Goal: Information Seeking & Learning: Learn about a topic

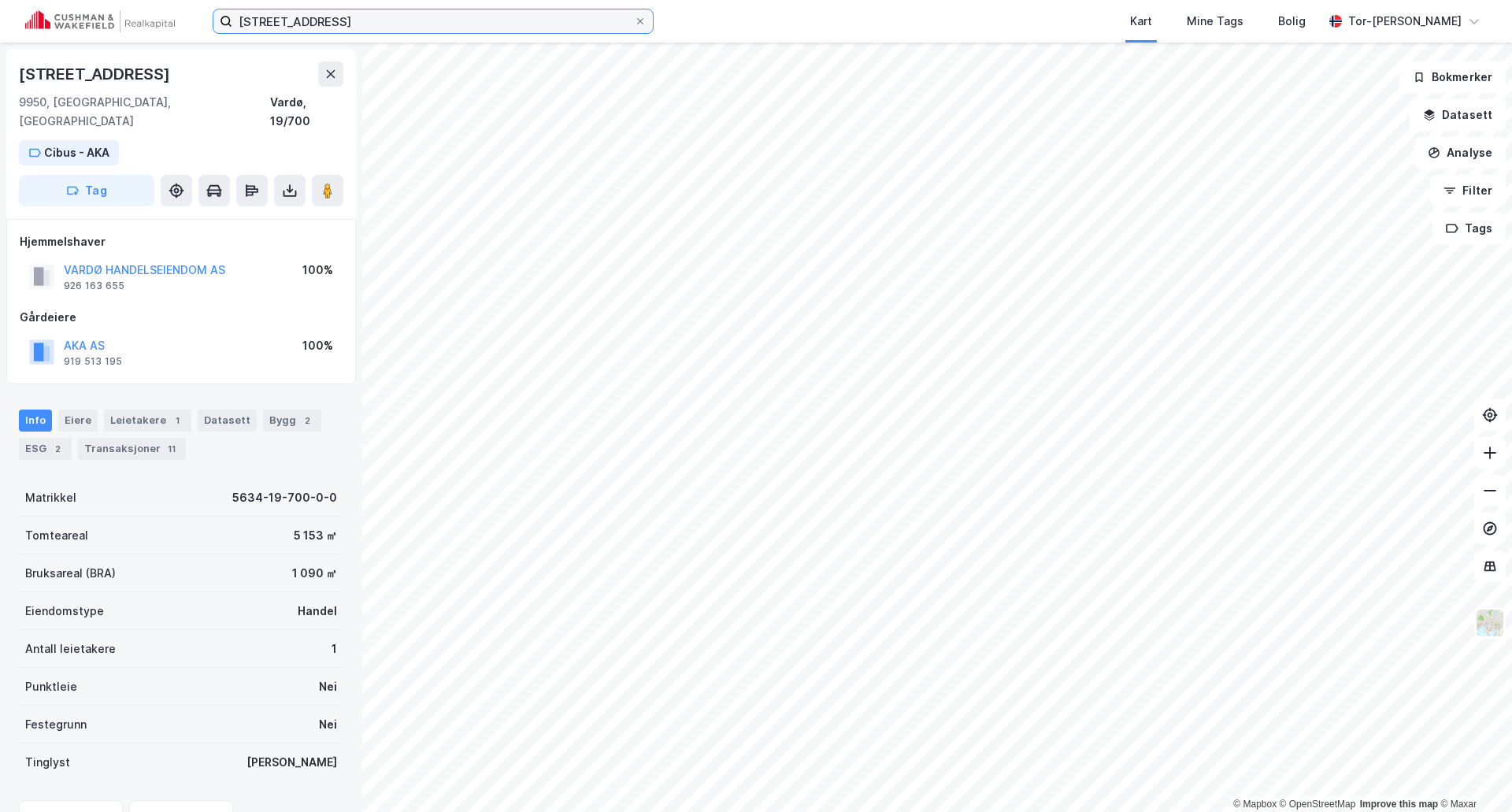
click at [399, 19] on input "[STREET_ADDRESS]" at bounding box center [433, 21] width 402 height 23
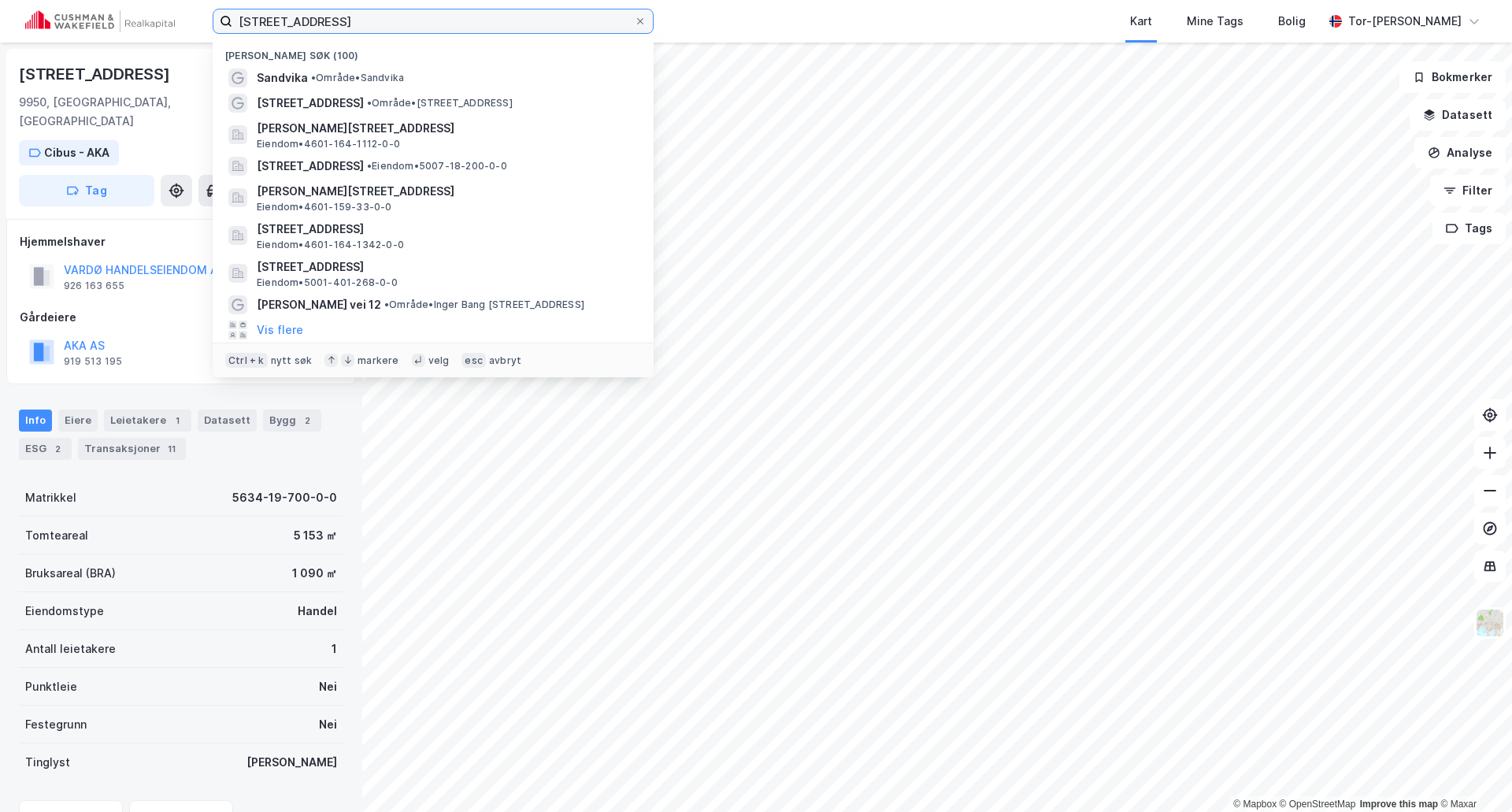
click at [399, 19] on input "[STREET_ADDRESS]" at bounding box center [433, 21] width 402 height 23
click at [400, 19] on input "[STREET_ADDRESS]" at bounding box center [433, 21] width 402 height 23
click at [401, 19] on input "[STREET_ADDRESS]" at bounding box center [433, 21] width 402 height 23
type input "[GEOGRAPHIC_DATA]"
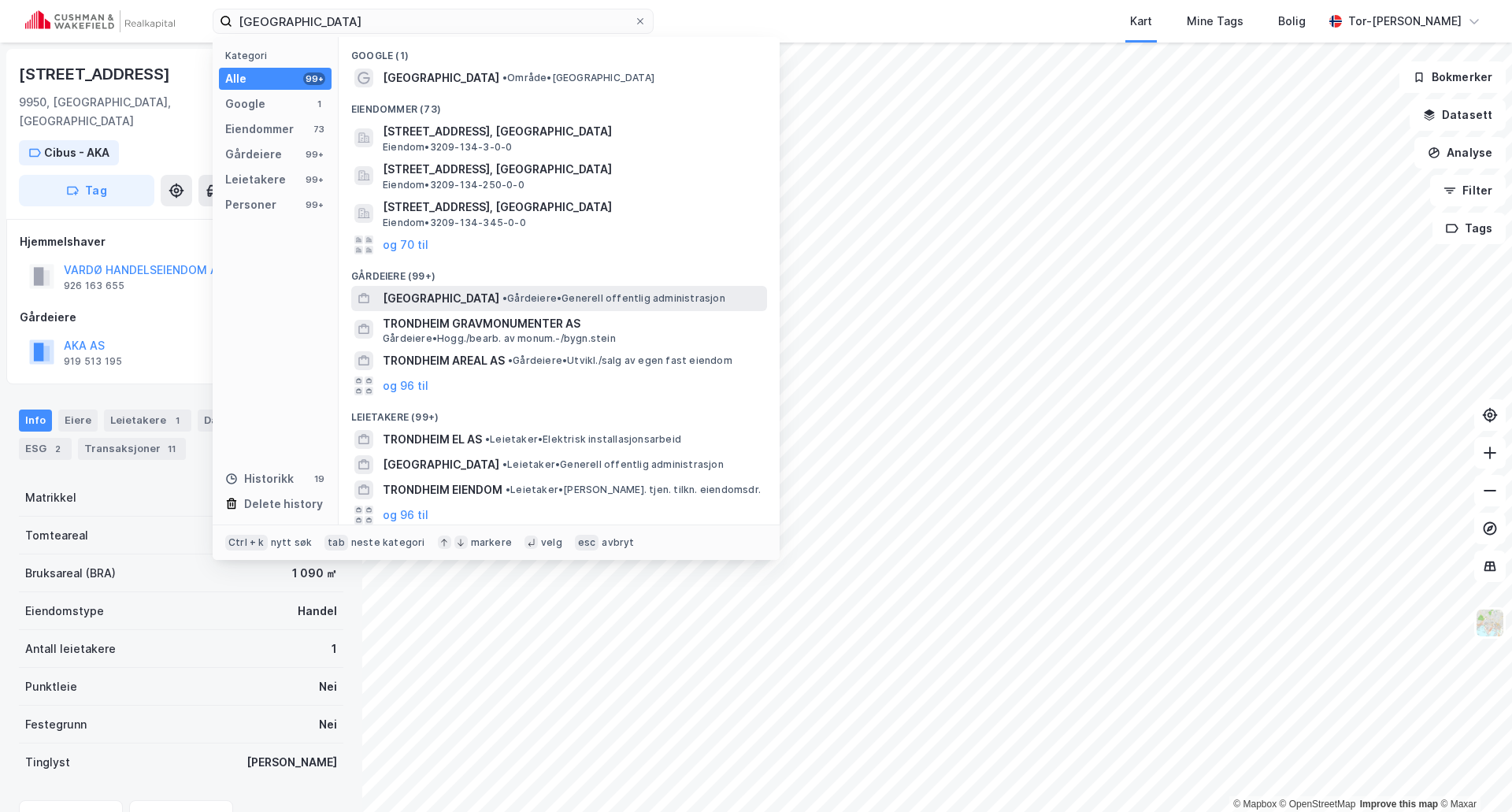
click at [488, 304] on span "[GEOGRAPHIC_DATA]" at bounding box center [440, 298] width 117 height 19
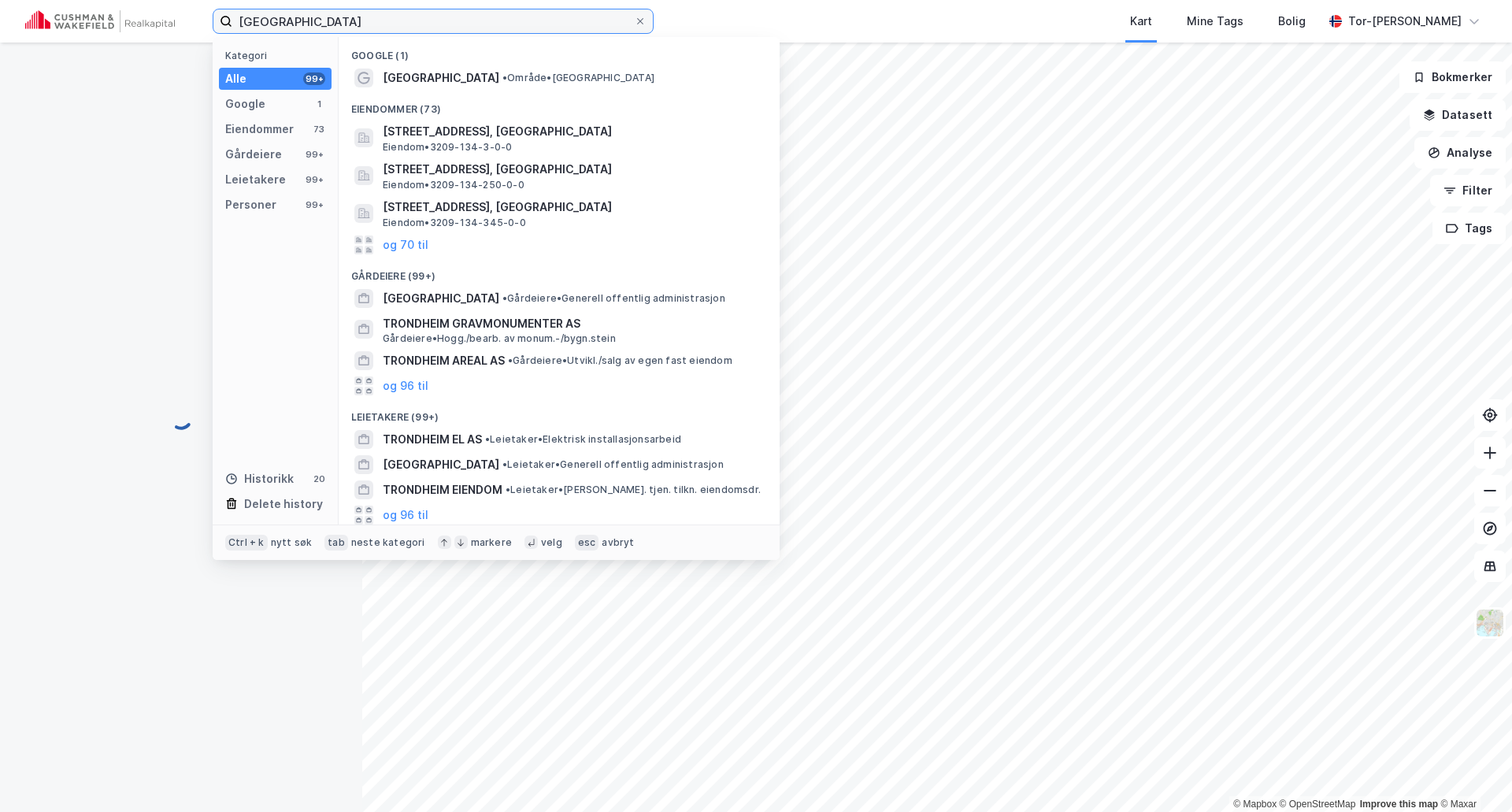
click at [341, 12] on input "[GEOGRAPHIC_DATA]" at bounding box center [433, 21] width 402 height 23
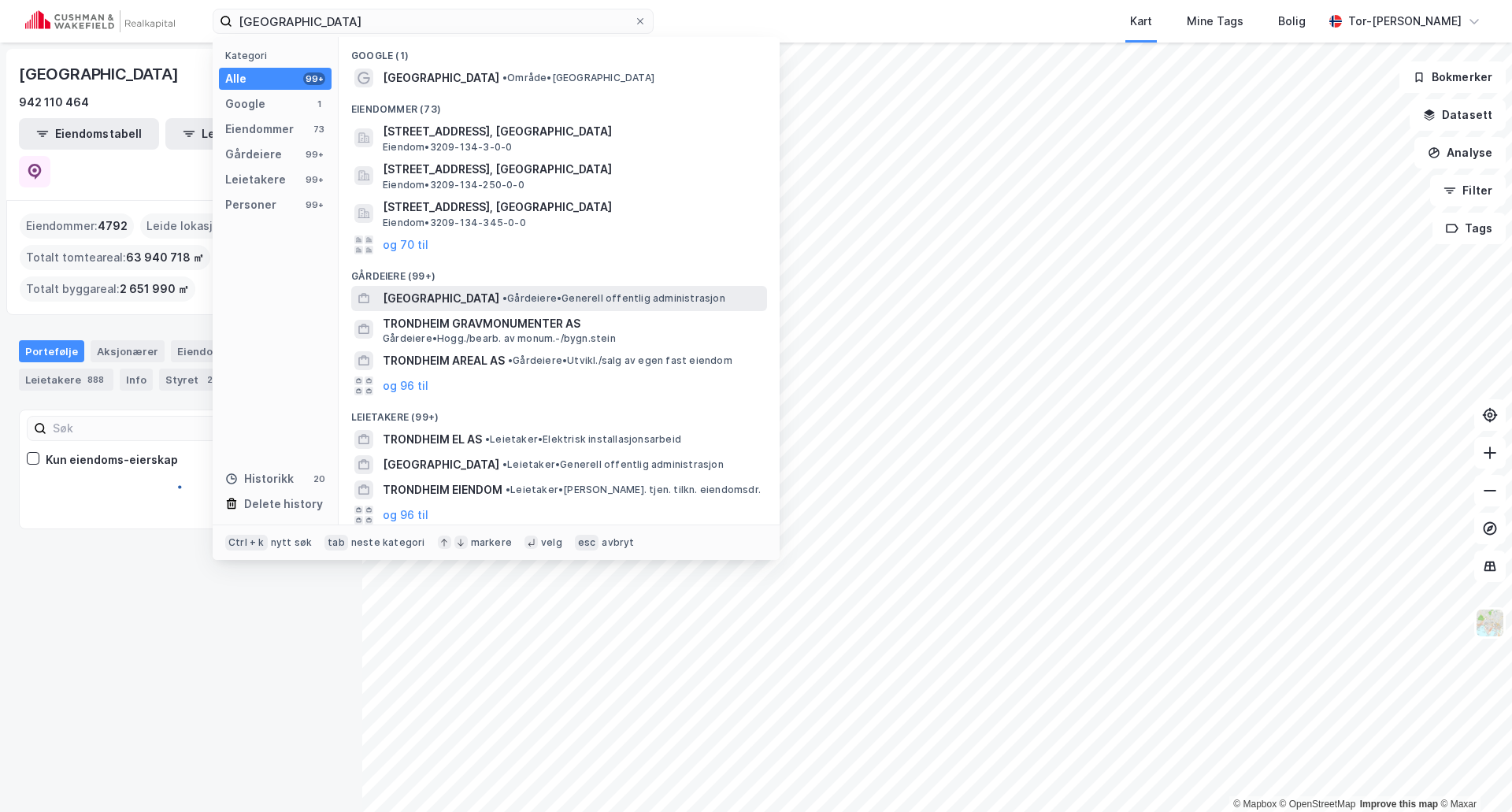
click at [494, 302] on span "[GEOGRAPHIC_DATA]" at bounding box center [440, 298] width 117 height 19
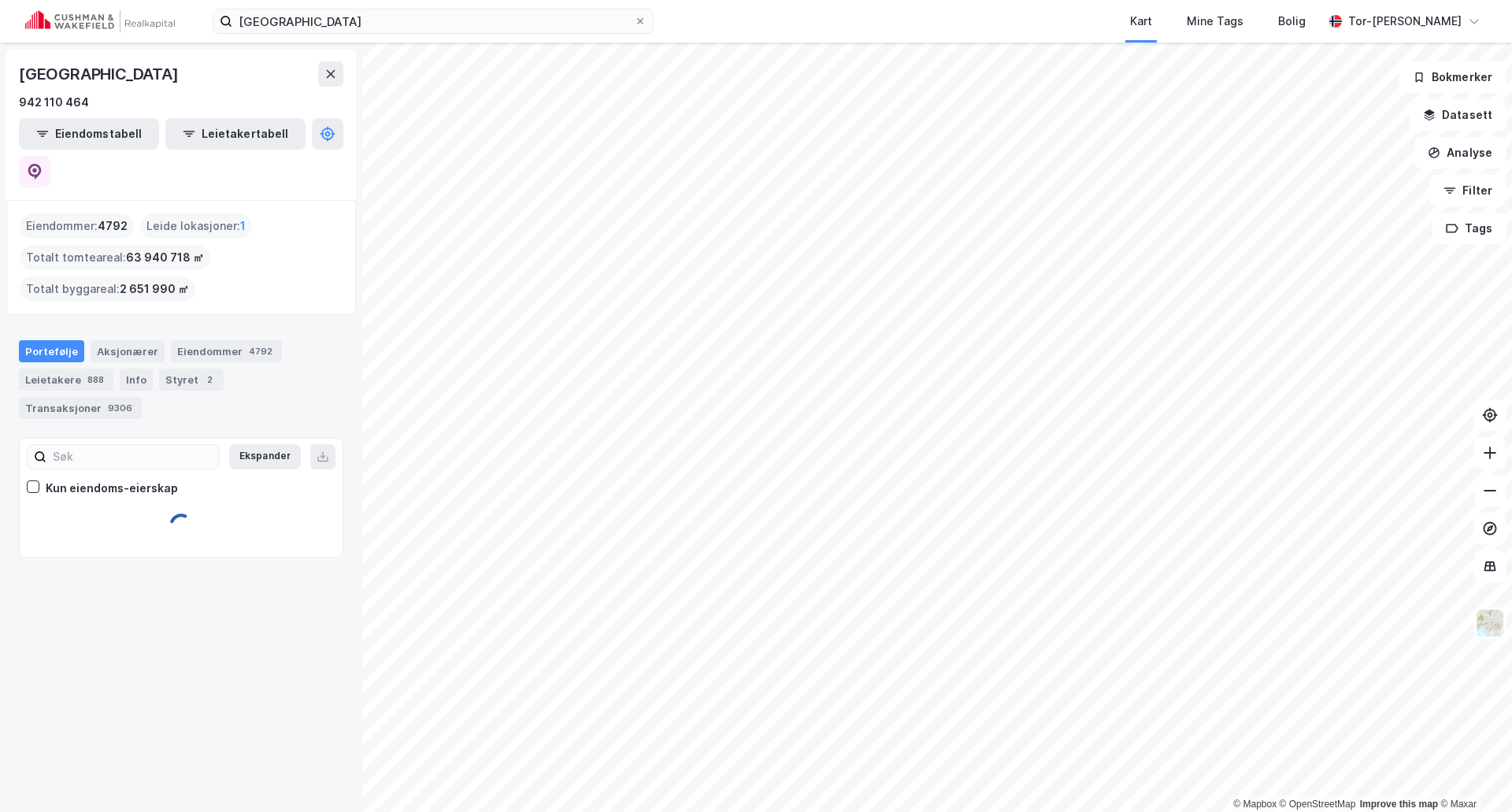
click at [1081, 3] on div "trondheim Kart Mine Tags Bolig Tor-[PERSON_NAME] © Mapbox © OpenStreetMap Impro…" at bounding box center [756, 406] width 1512 height 812
click at [332, 76] on icon at bounding box center [330, 73] width 12 height 12
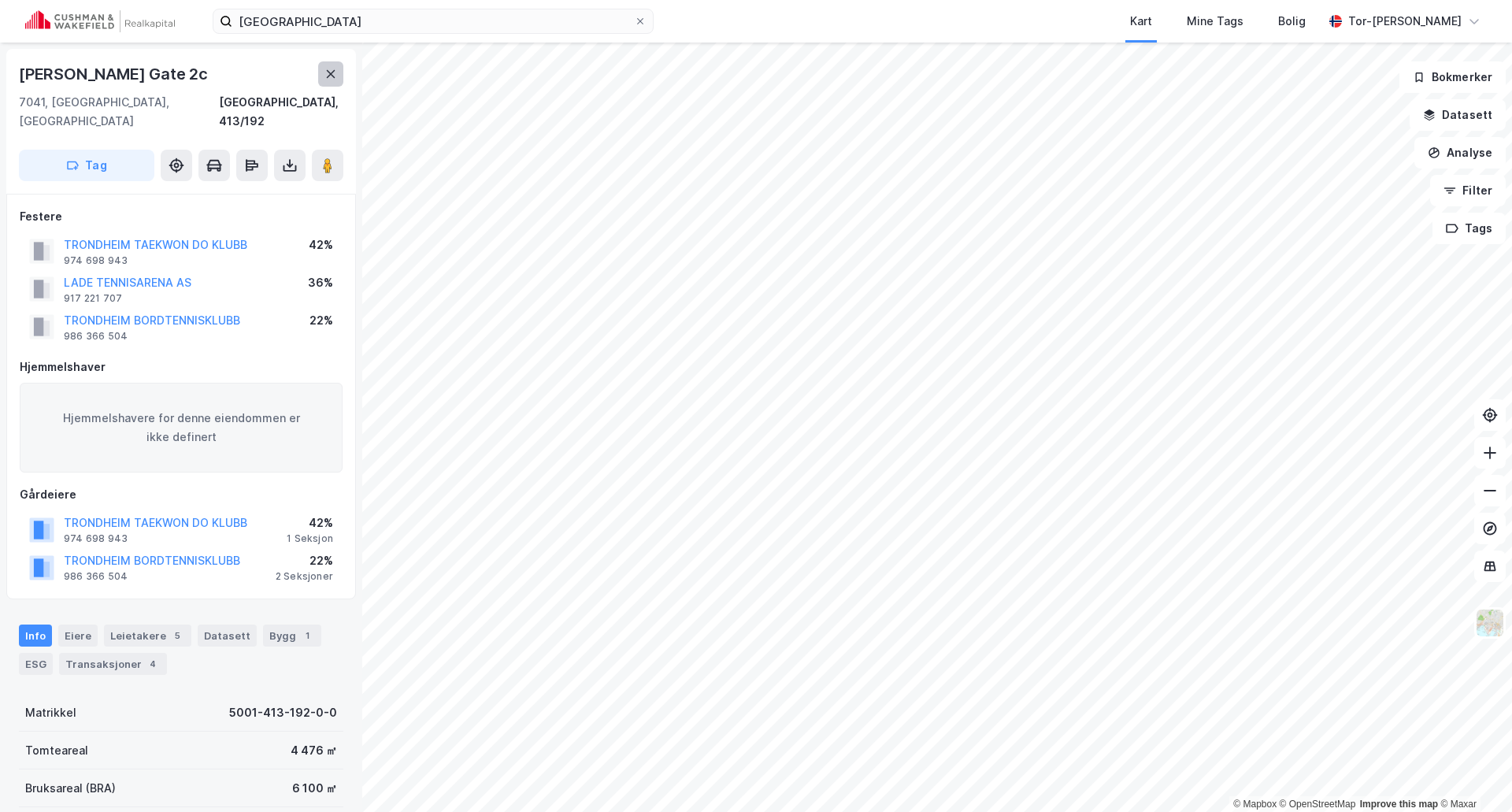
click at [336, 68] on icon at bounding box center [330, 73] width 12 height 12
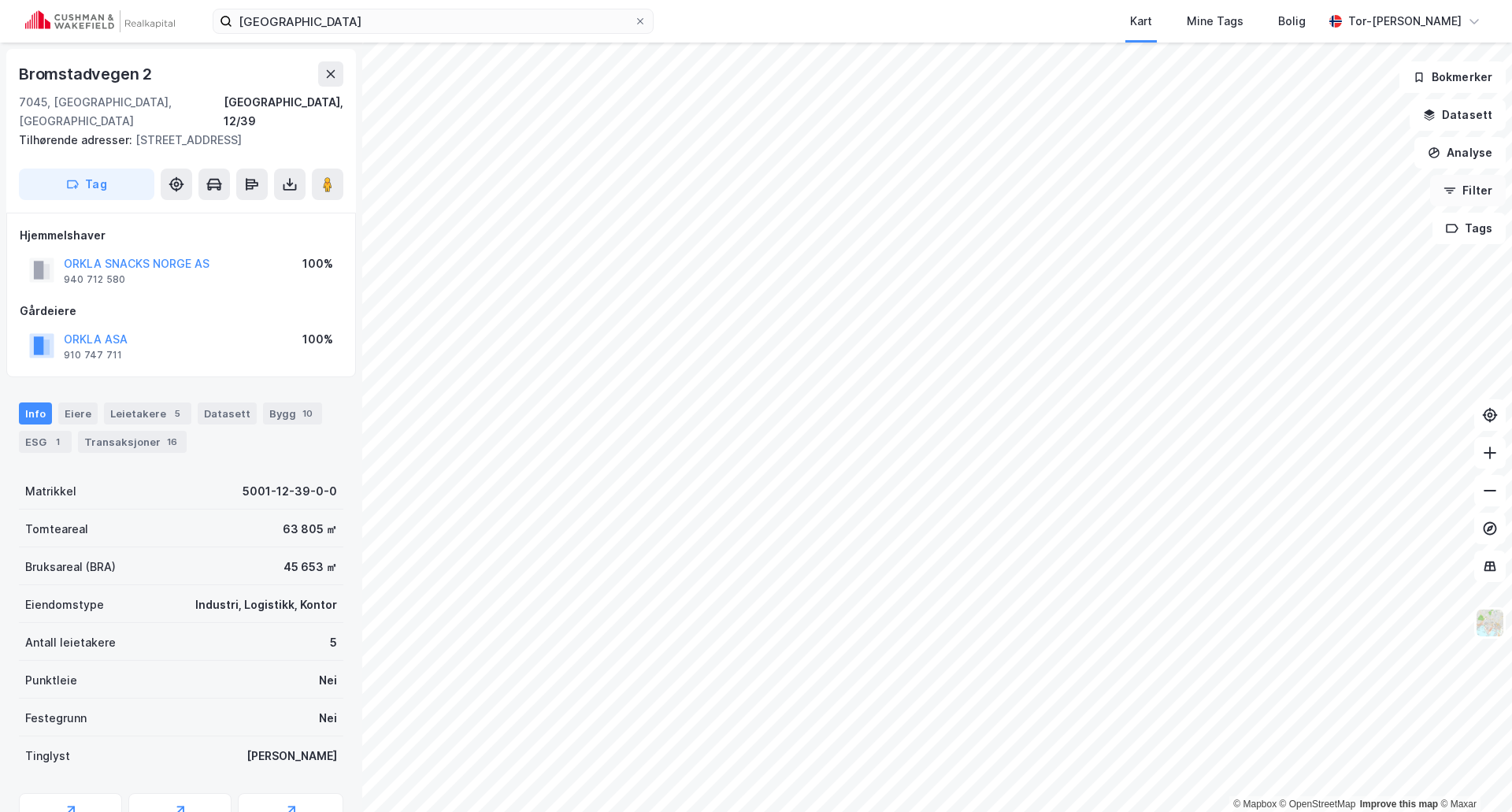
click at [1476, 193] on button "Filter" at bounding box center [1468, 191] width 76 height 32
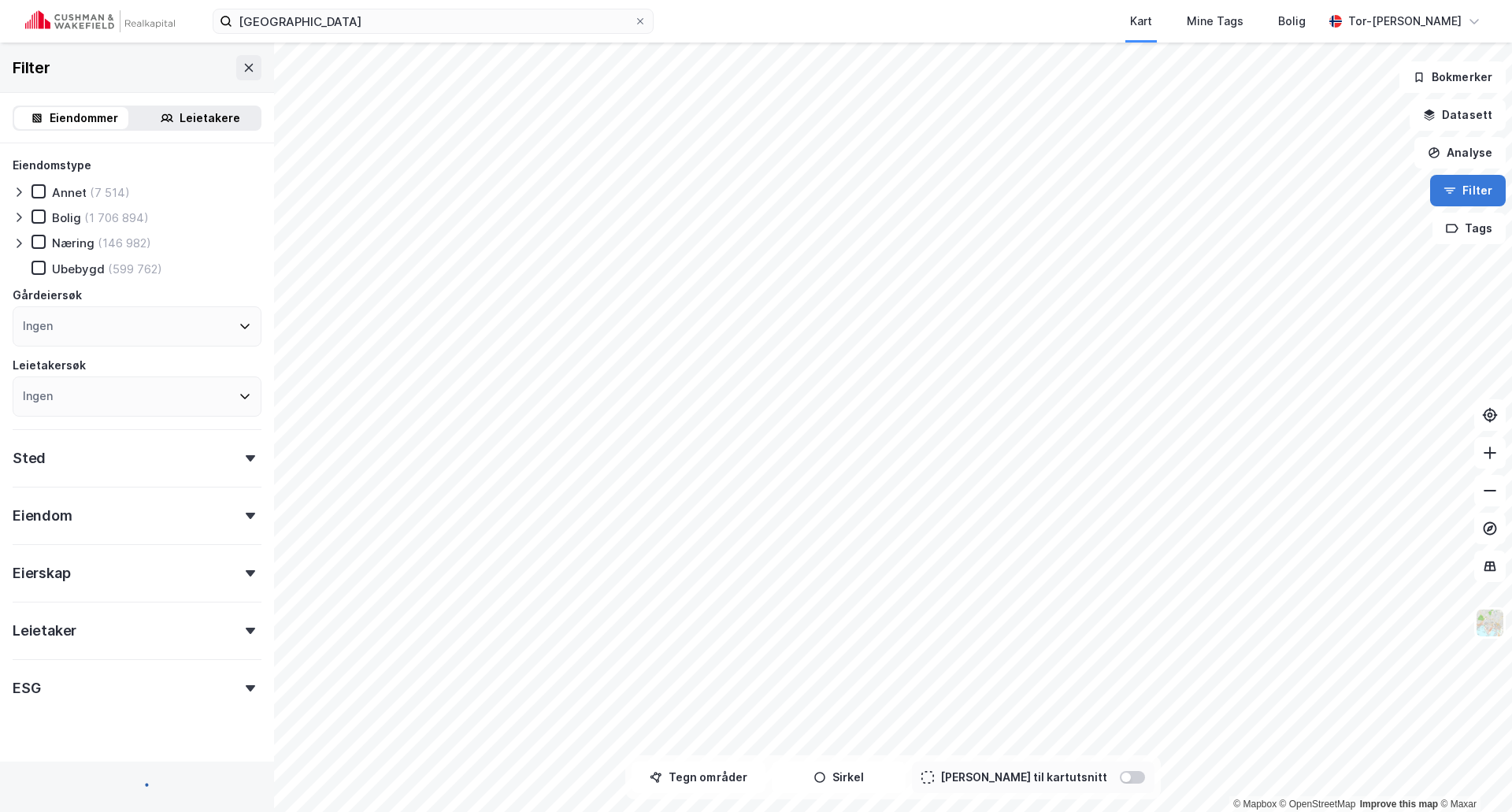
click at [1476, 192] on button "Filter" at bounding box center [1468, 191] width 76 height 32
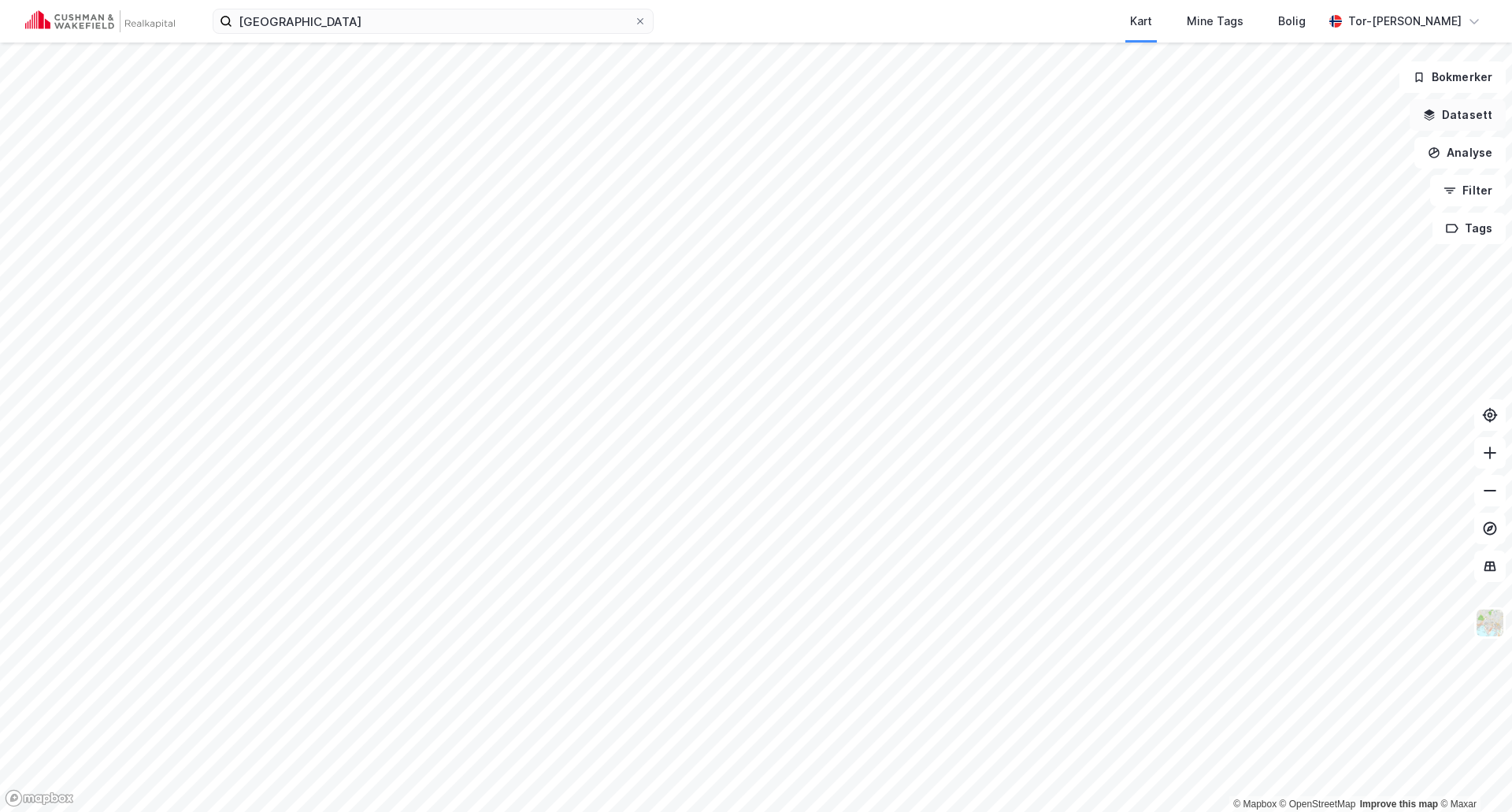
click at [1469, 115] on button "Datasett" at bounding box center [1458, 115] width 96 height 32
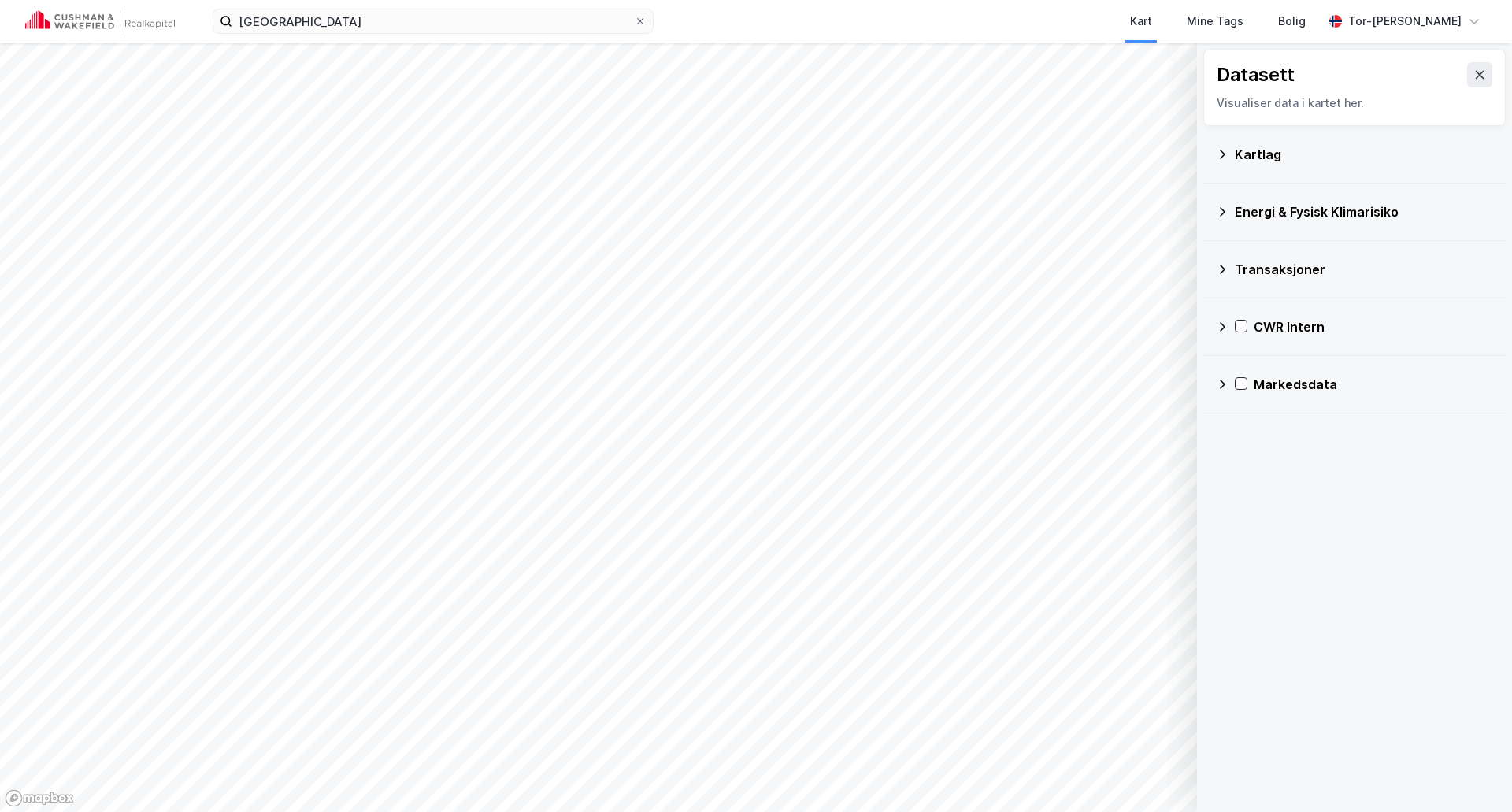
click at [1219, 325] on icon at bounding box center [1221, 326] width 12 height 12
click at [1245, 399] on icon at bounding box center [1242, 402] width 12 height 12
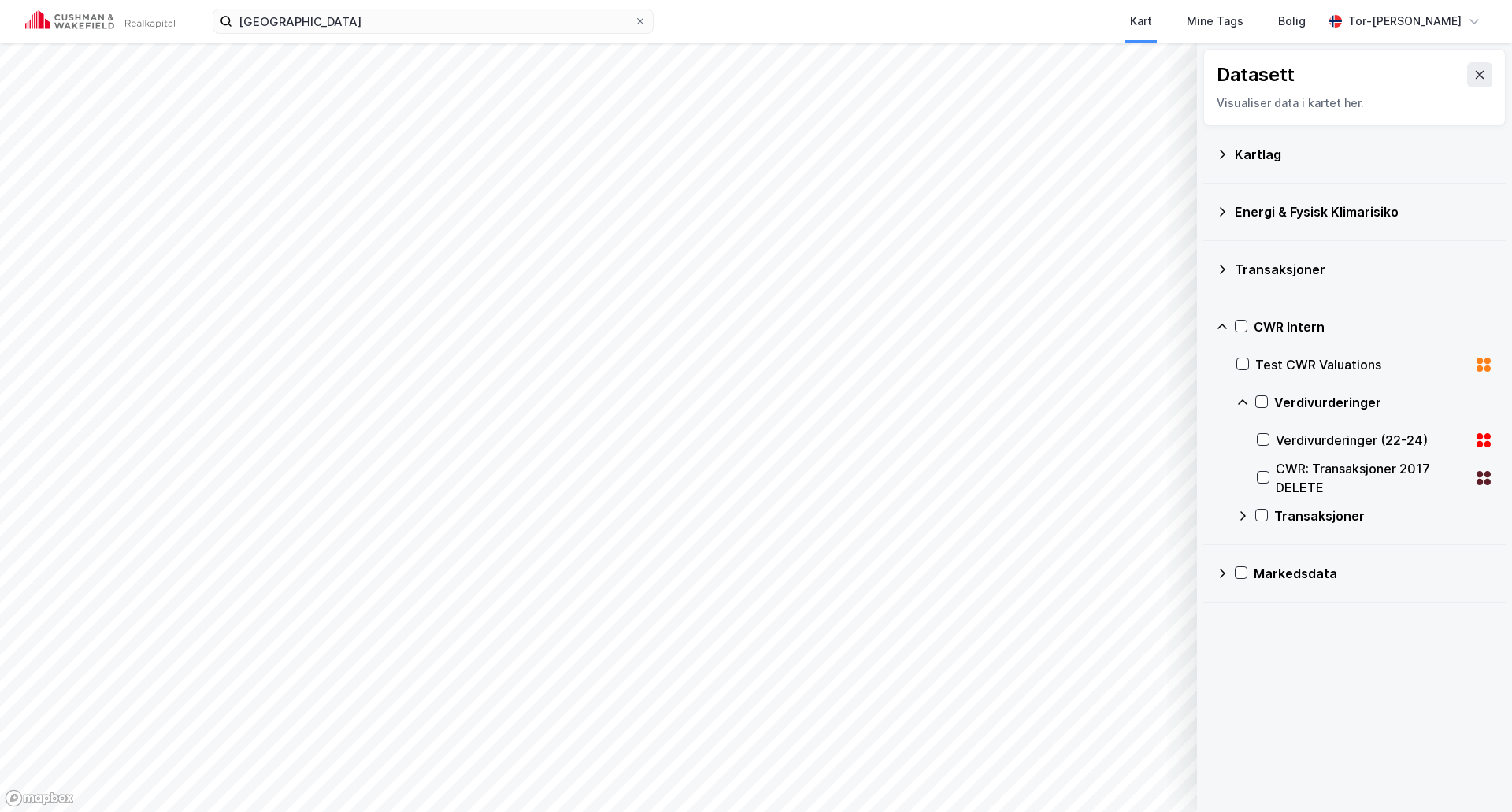
click at [1245, 399] on icon at bounding box center [1242, 402] width 12 height 12
click at [1260, 400] on icon at bounding box center [1261, 402] width 11 height 11
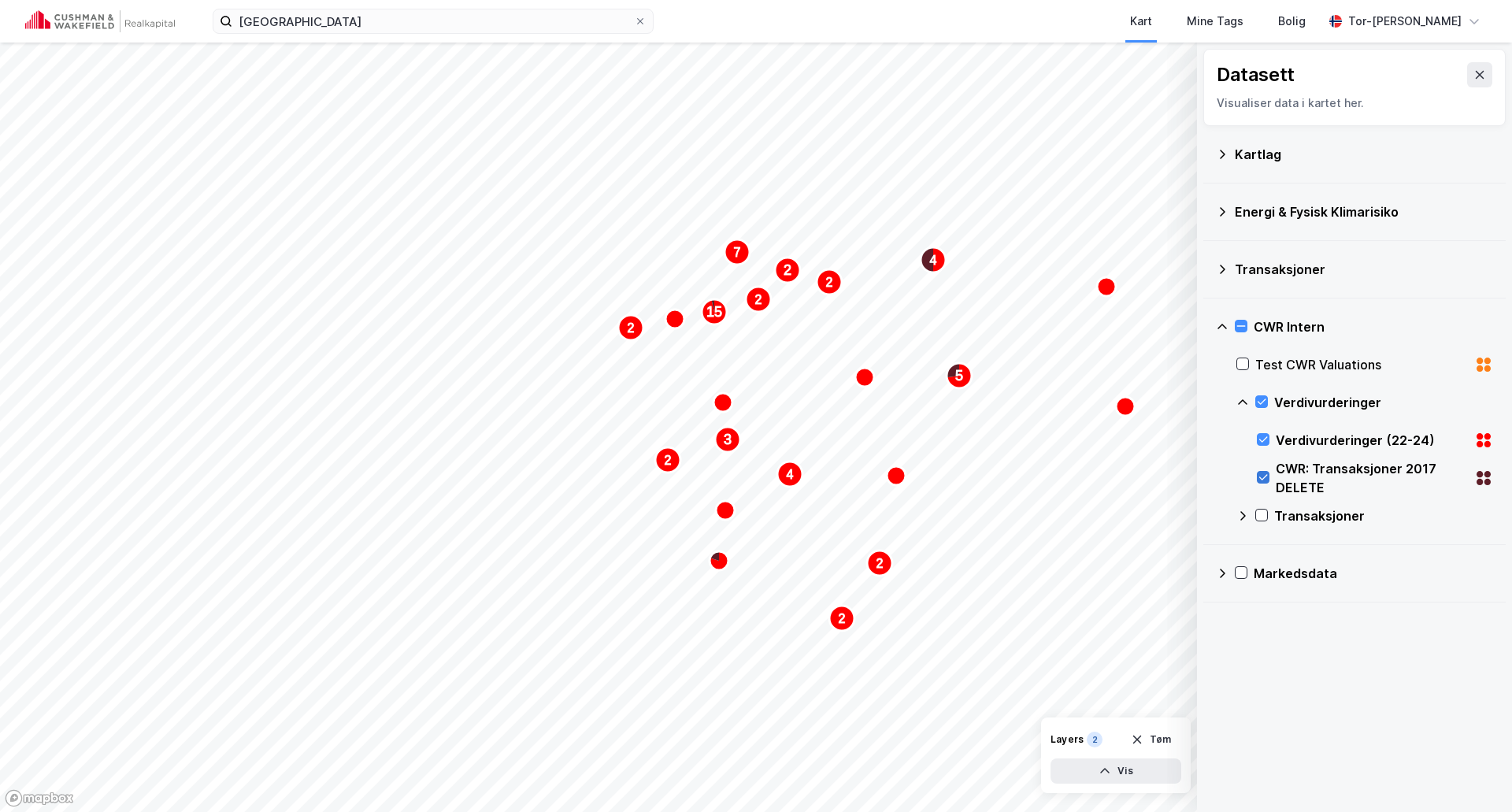
click at [1264, 475] on icon at bounding box center [1263, 478] width 11 height 11
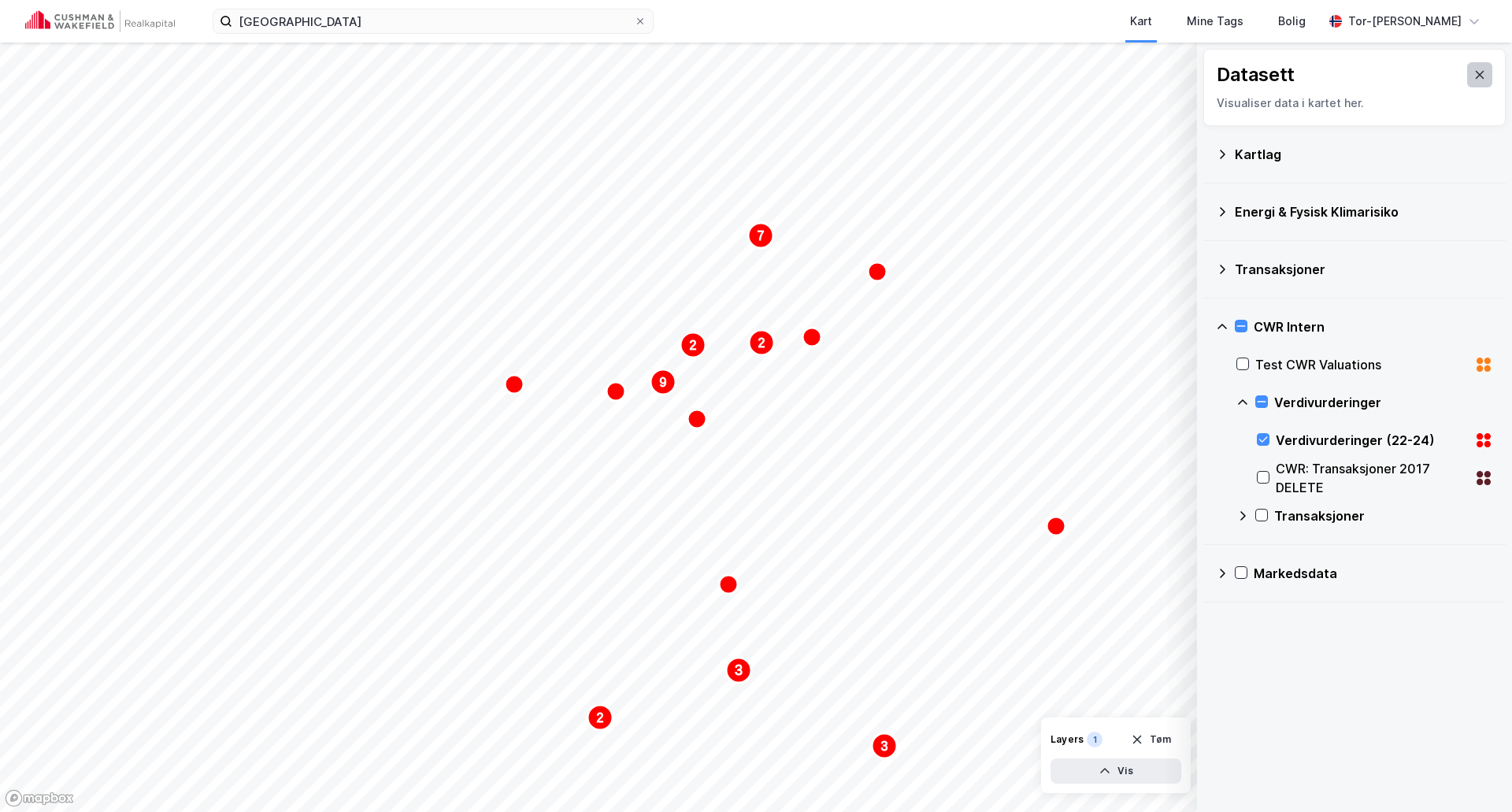
click at [1476, 76] on icon at bounding box center [1479, 75] width 8 height 7
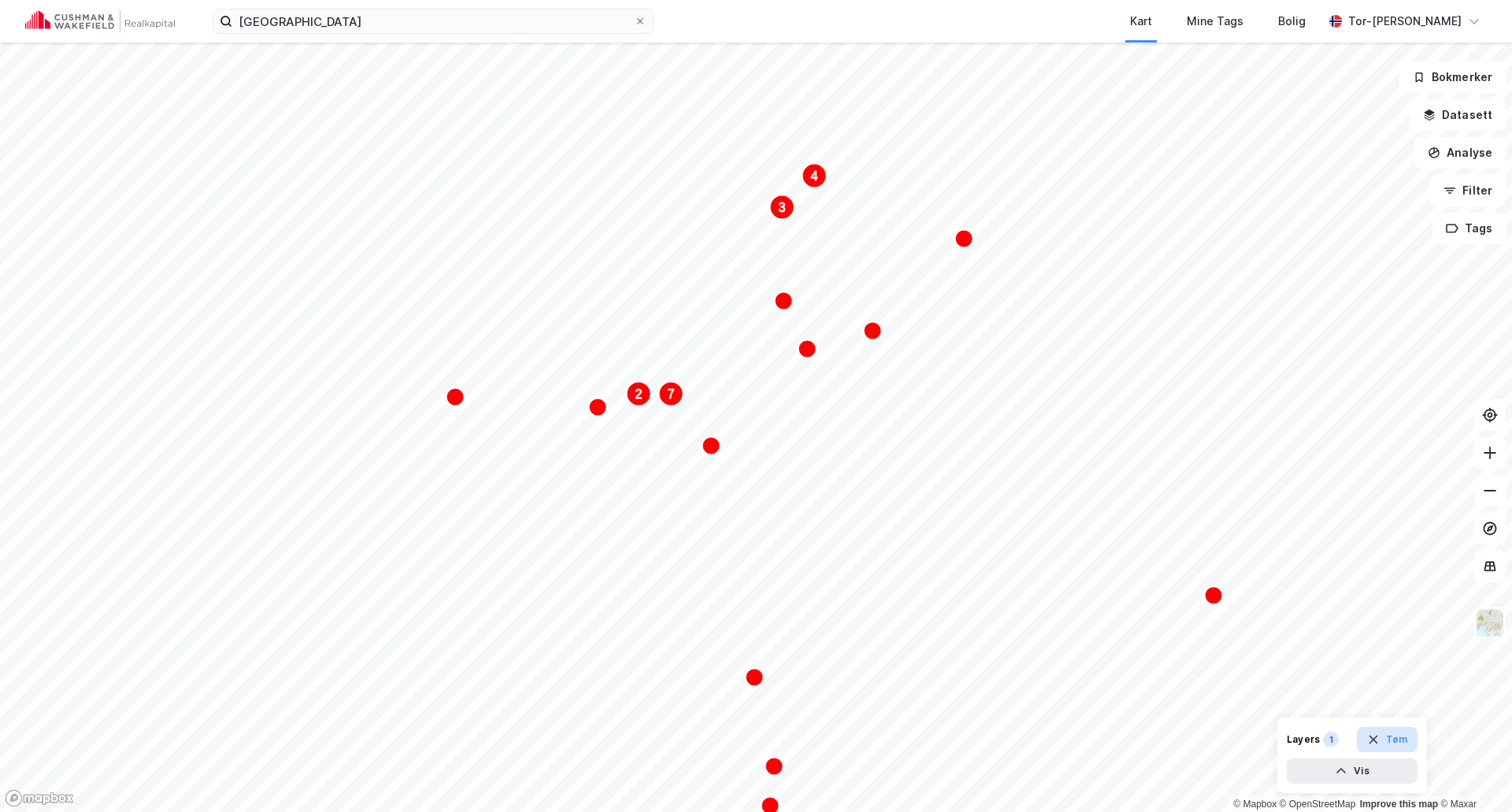
click at [1377, 737] on icon "button" at bounding box center [1373, 740] width 8 height 8
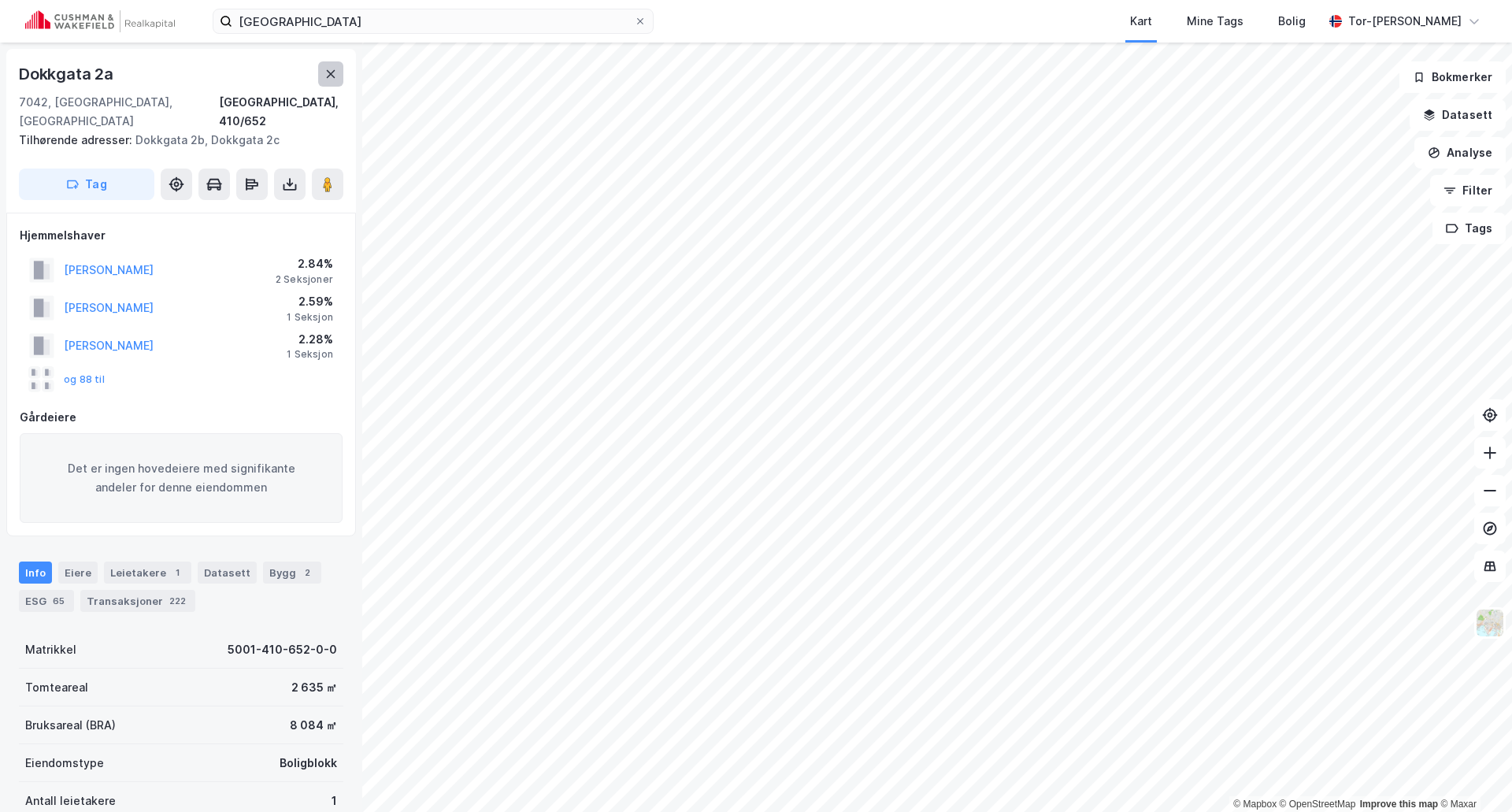
click at [337, 72] on icon at bounding box center [330, 73] width 12 height 12
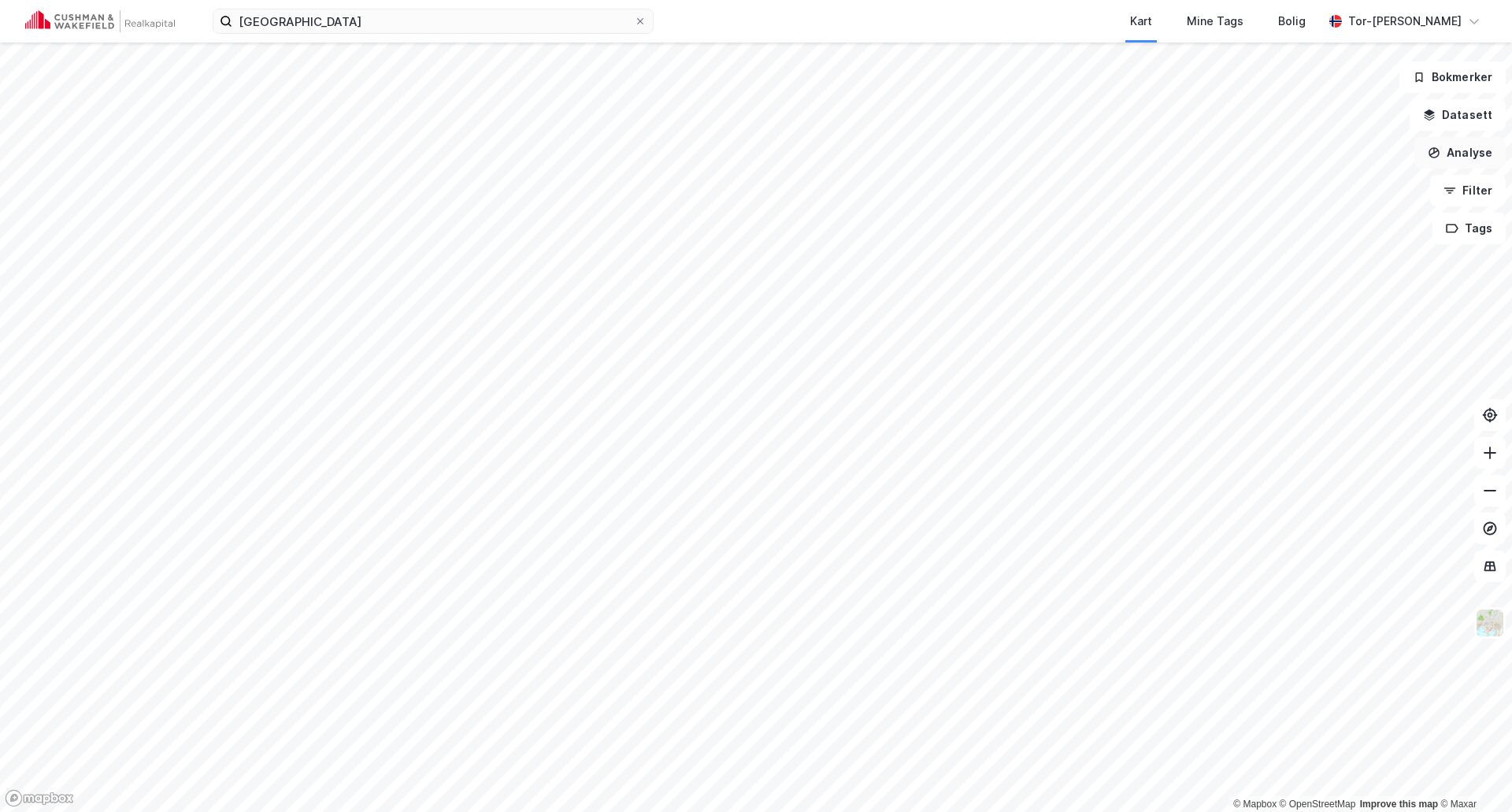
click at [1469, 153] on button "Analyse" at bounding box center [1461, 153] width 92 height 32
click at [1469, 154] on button "Analyse" at bounding box center [1461, 153] width 92 height 32
drag, startPoint x: 1469, startPoint y: 154, endPoint x: 1462, endPoint y: 117, distance: 37.7
click at [1462, 117] on button "Datasett" at bounding box center [1458, 115] width 96 height 32
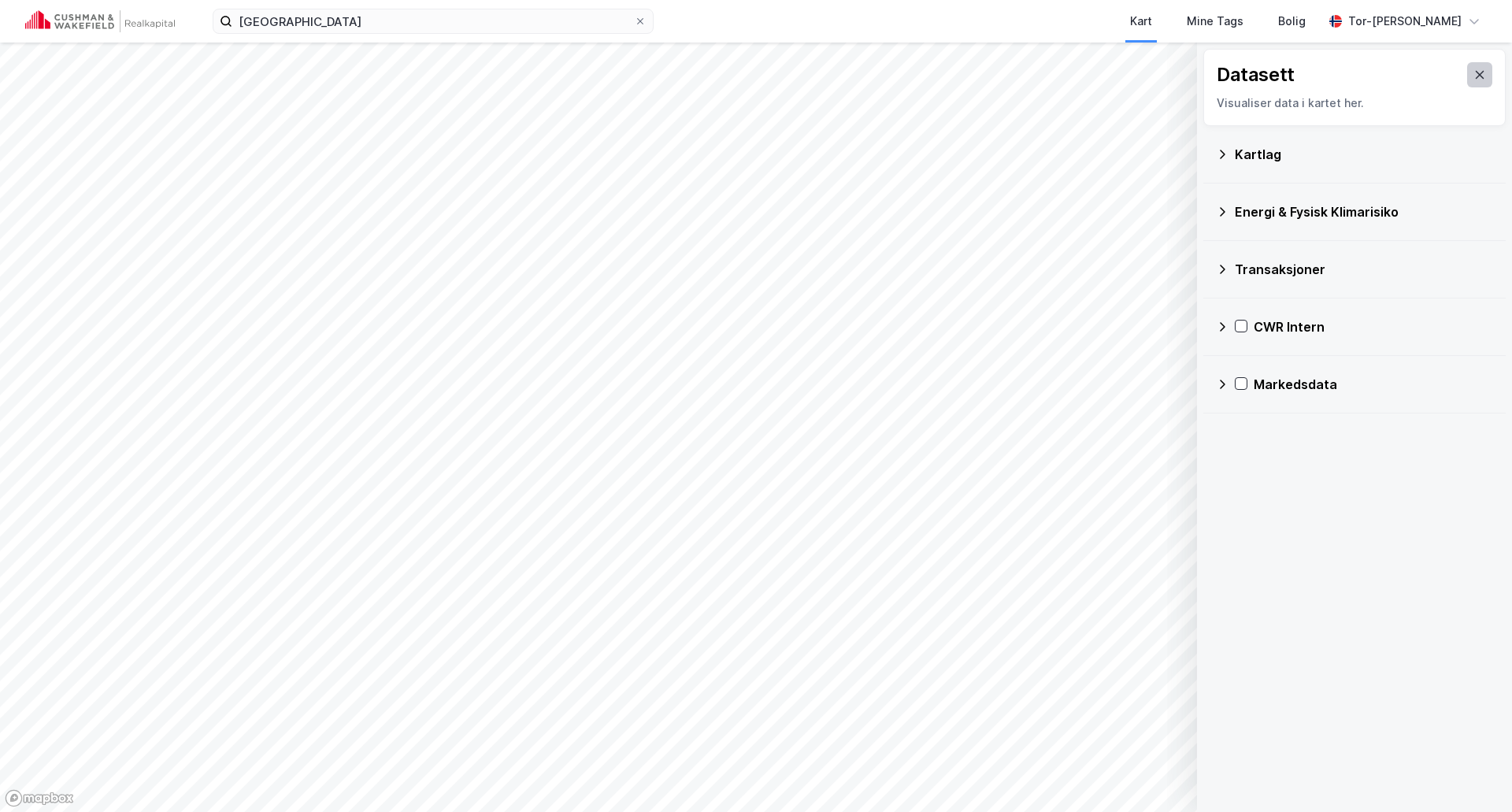
click at [1474, 68] on icon at bounding box center [1479, 74] width 12 height 12
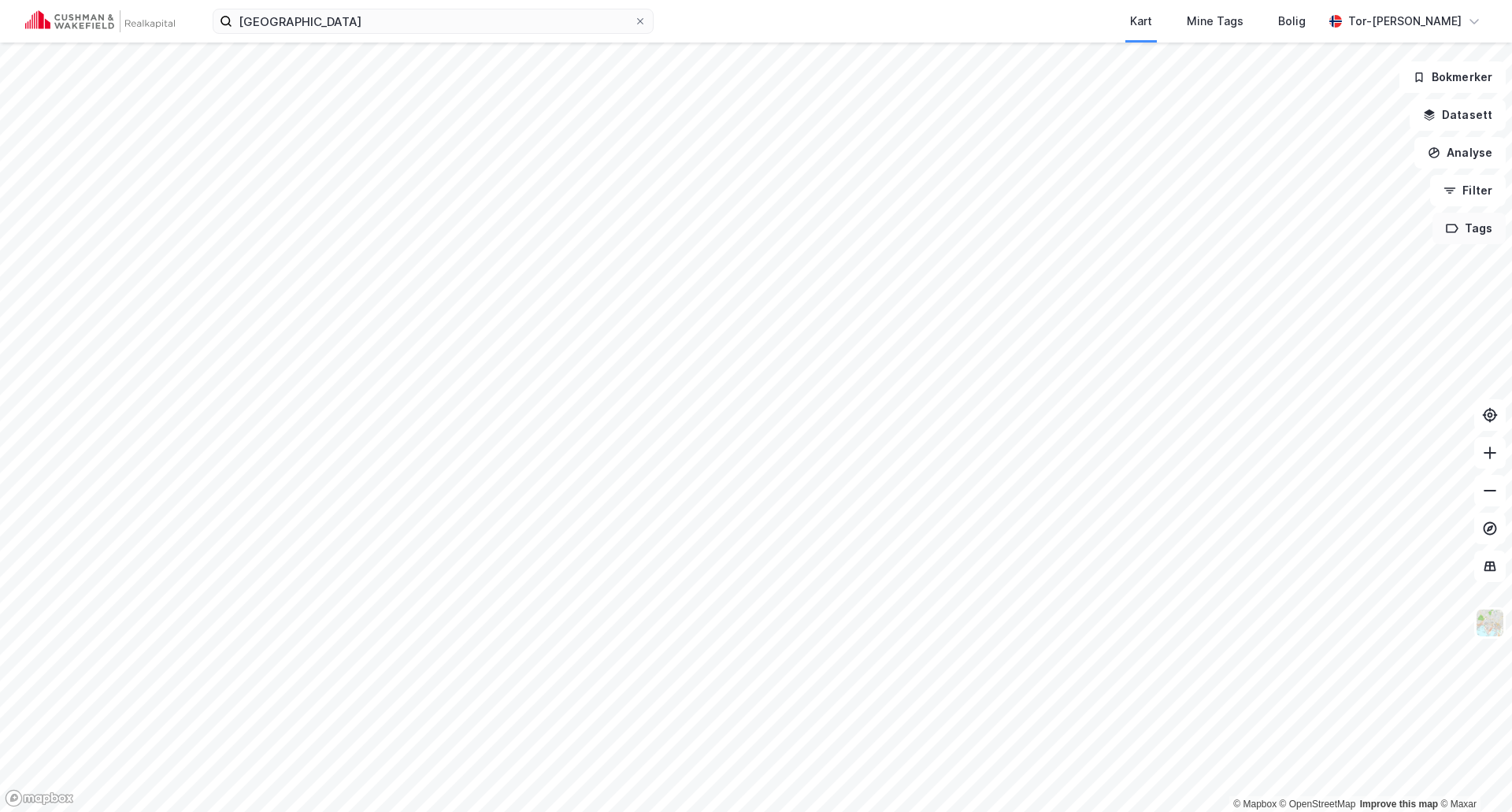
click at [1468, 222] on button "Tags" at bounding box center [1469, 228] width 73 height 32
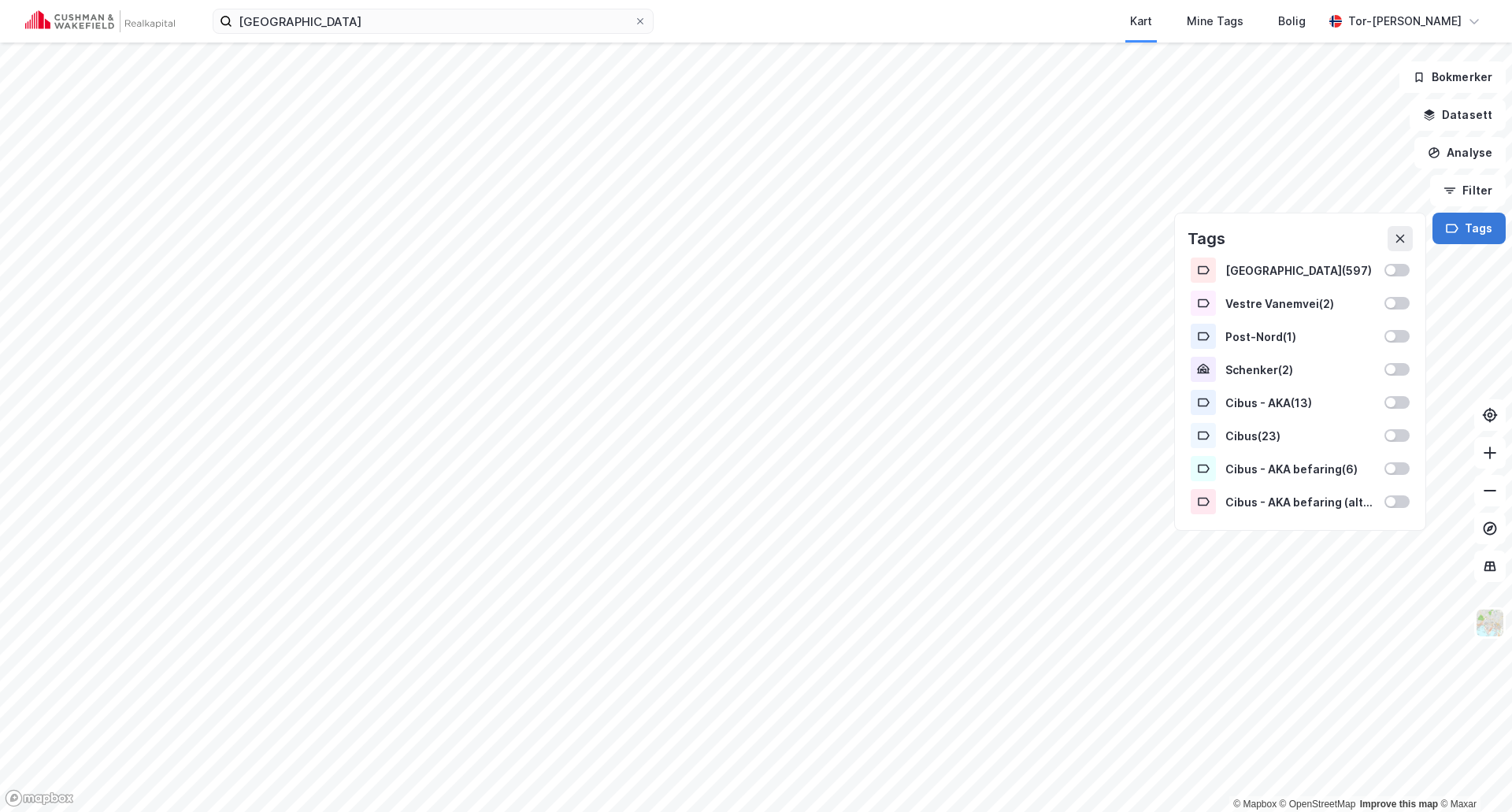
click at [1473, 223] on button "Tags" at bounding box center [1469, 228] width 73 height 32
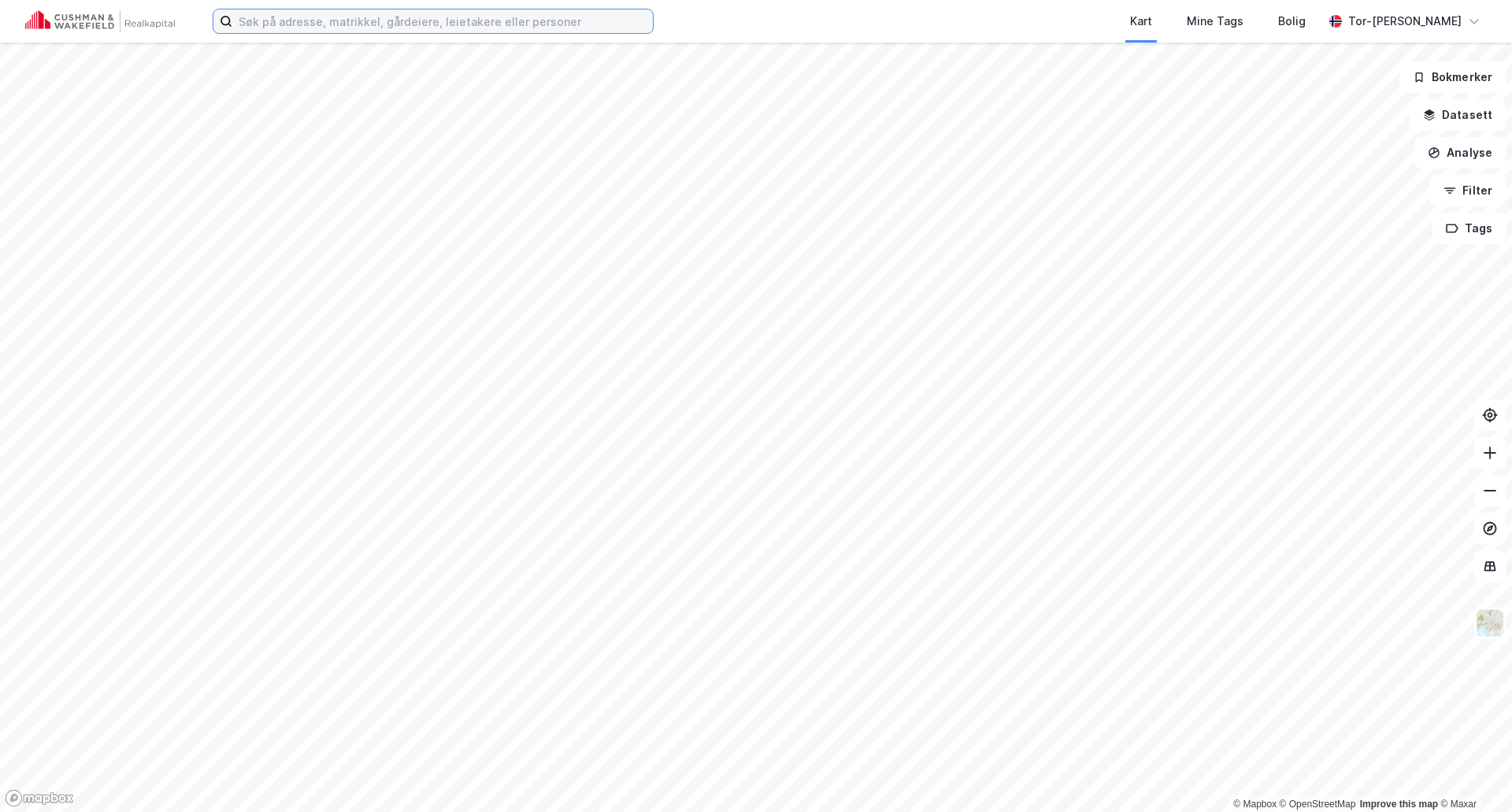
click at [256, 19] on input at bounding box center [442, 21] width 421 height 23
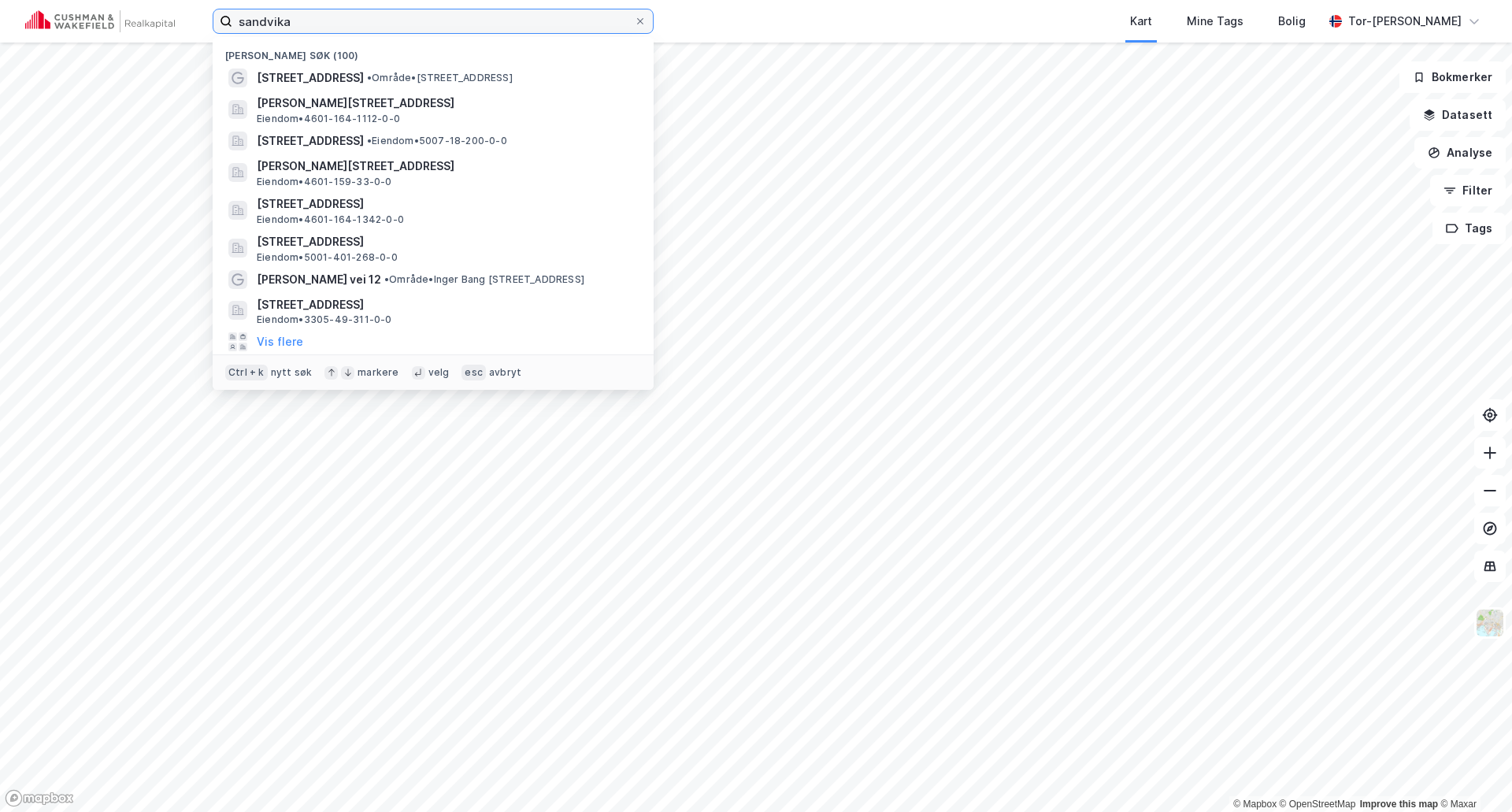
type input "sandvika"
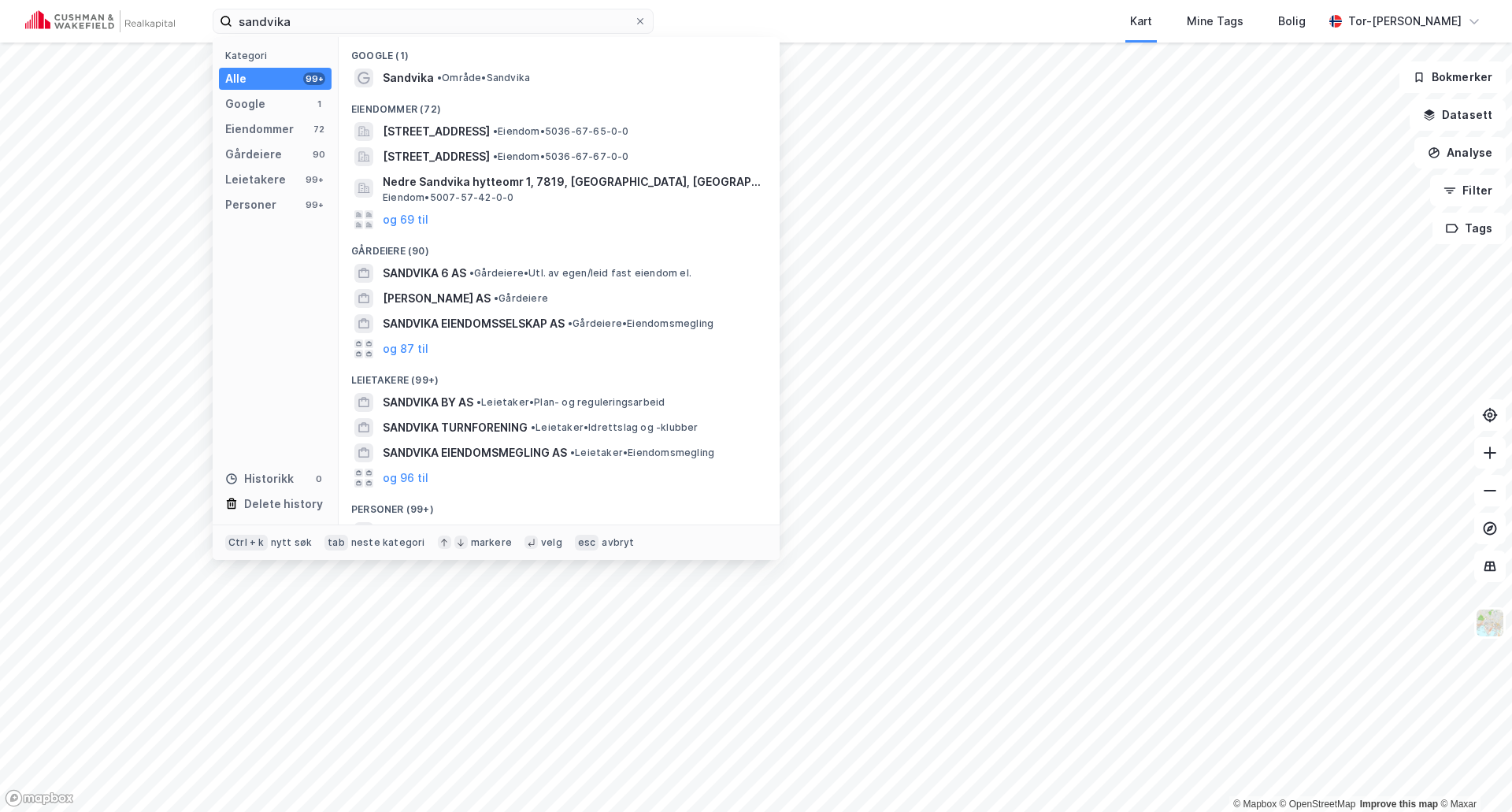
click at [452, 91] on div "Eiendommer (72)" at bounding box center [559, 105] width 441 height 28
click at [457, 84] on div "Sandvika • Område • Sandvika" at bounding box center [573, 78] width 382 height 19
